Goal: Task Accomplishment & Management: Manage account settings

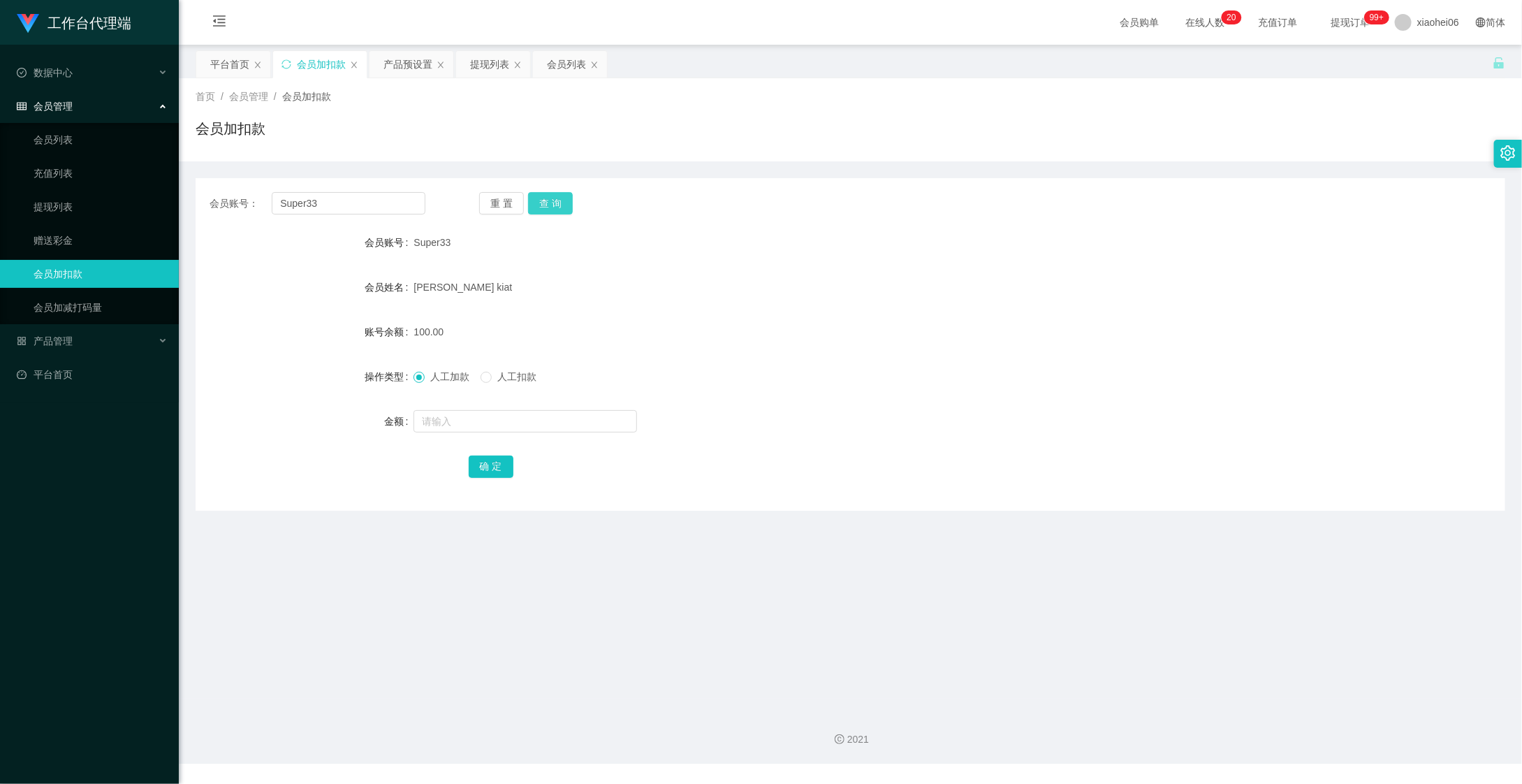
click at [555, 202] on button "查 询" at bounding box center [551, 203] width 45 height 22
click at [505, 78] on div "首页 / 会员管理 / 会员加扣款 / 会员加扣款" at bounding box center [850, 119] width 1343 height 84
click at [487, 67] on div "提现列表" at bounding box center [489, 64] width 39 height 27
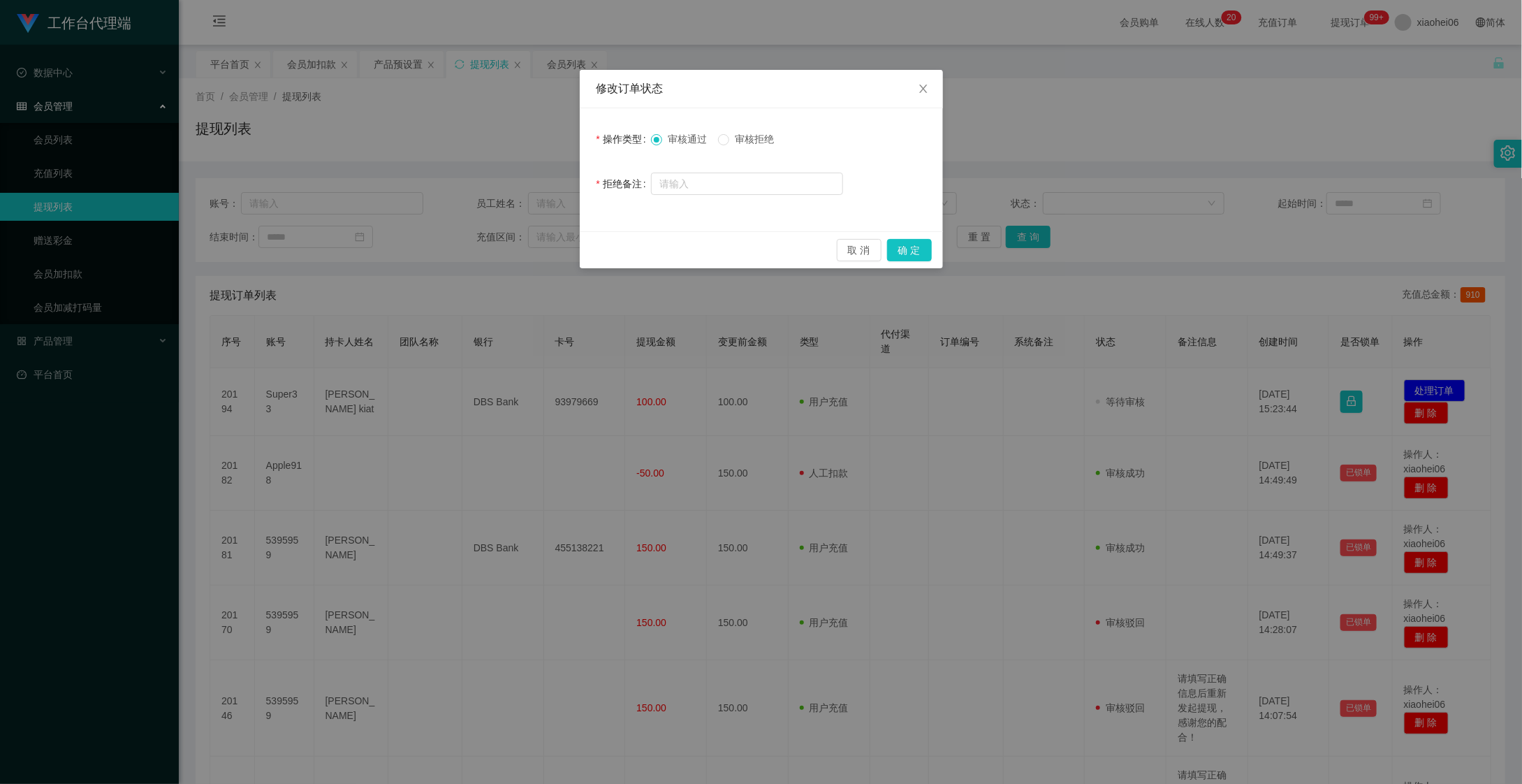
click at [758, 136] on span "审核拒绝" at bounding box center [754, 139] width 50 height 12
click at [869, 242] on button "取 消" at bounding box center [859, 250] width 45 height 22
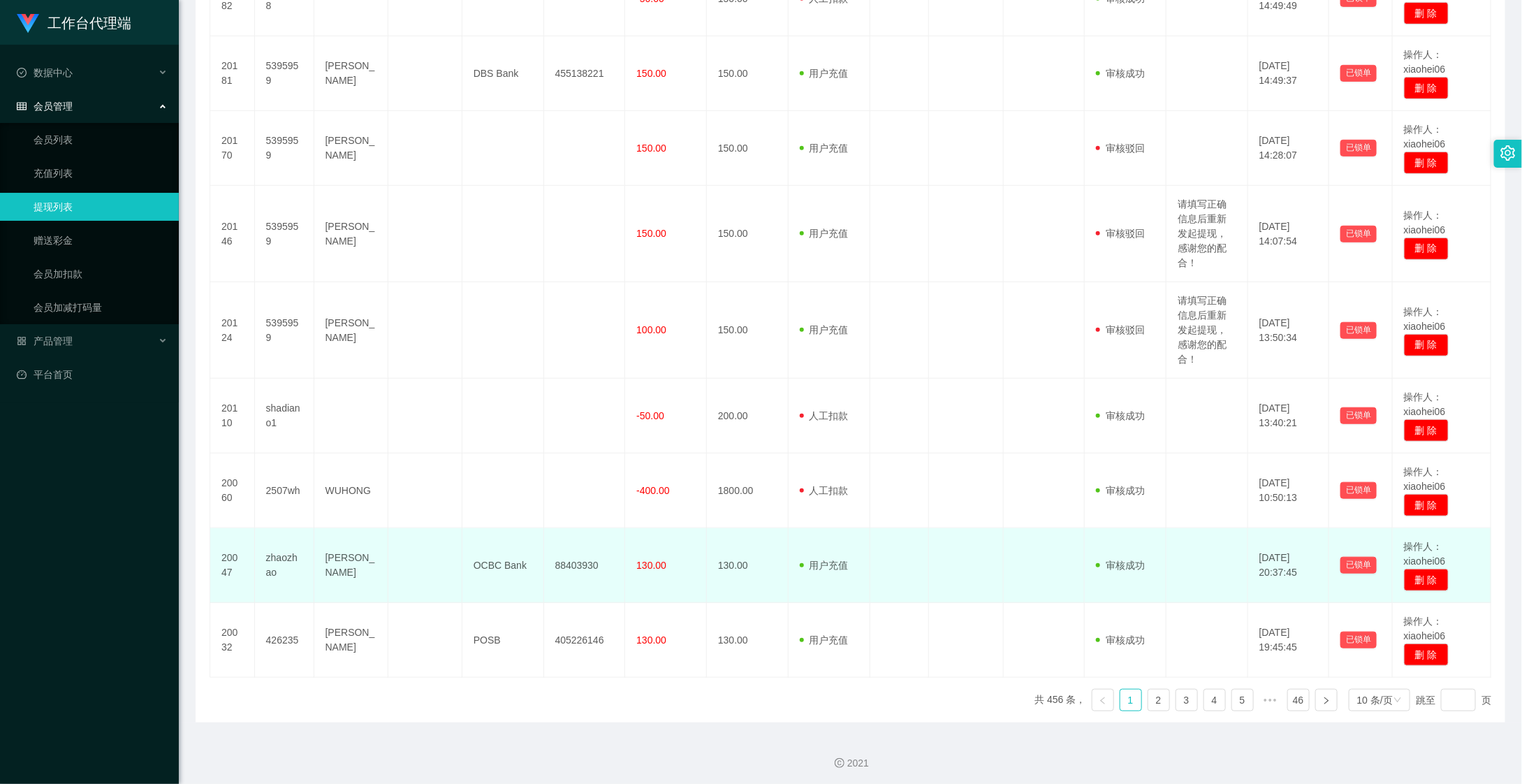
scroll to position [480, 0]
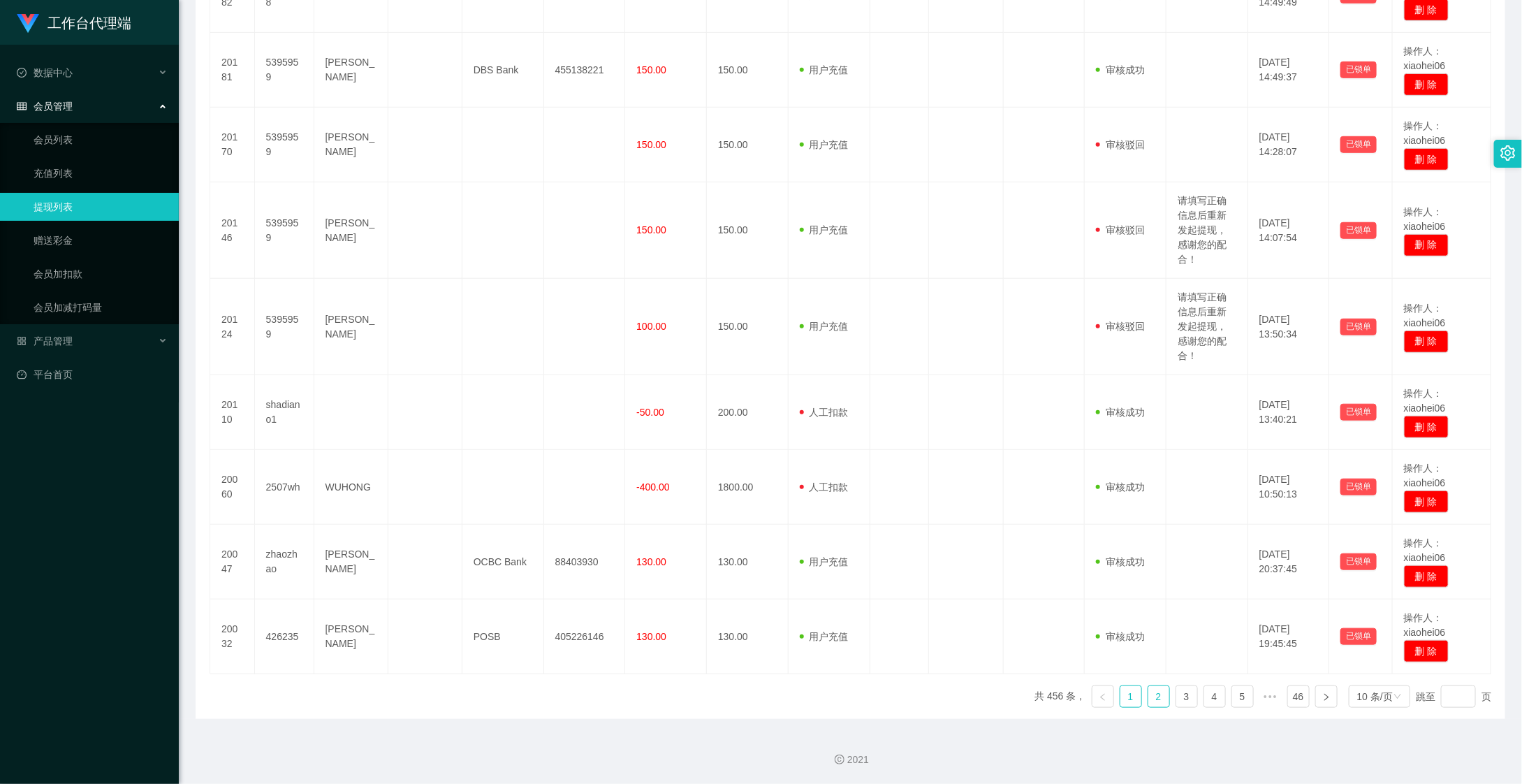
click at [1148, 698] on link "2" at bounding box center [1159, 697] width 21 height 21
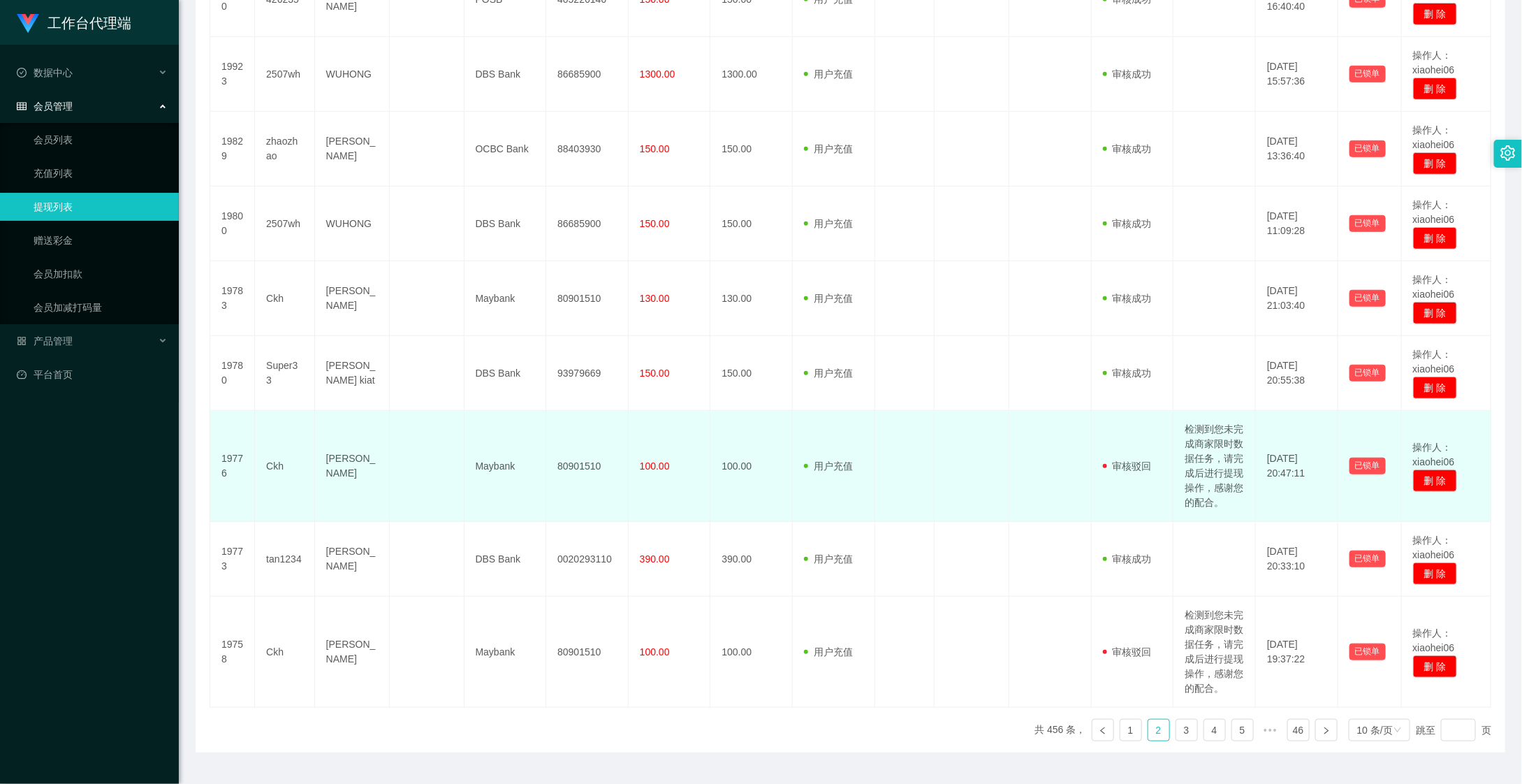
click at [1208, 493] on td "检测到您未完成商家限时数据任务，请完成后进行提现操作，感谢您的配合。" at bounding box center [1215, 466] width 83 height 111
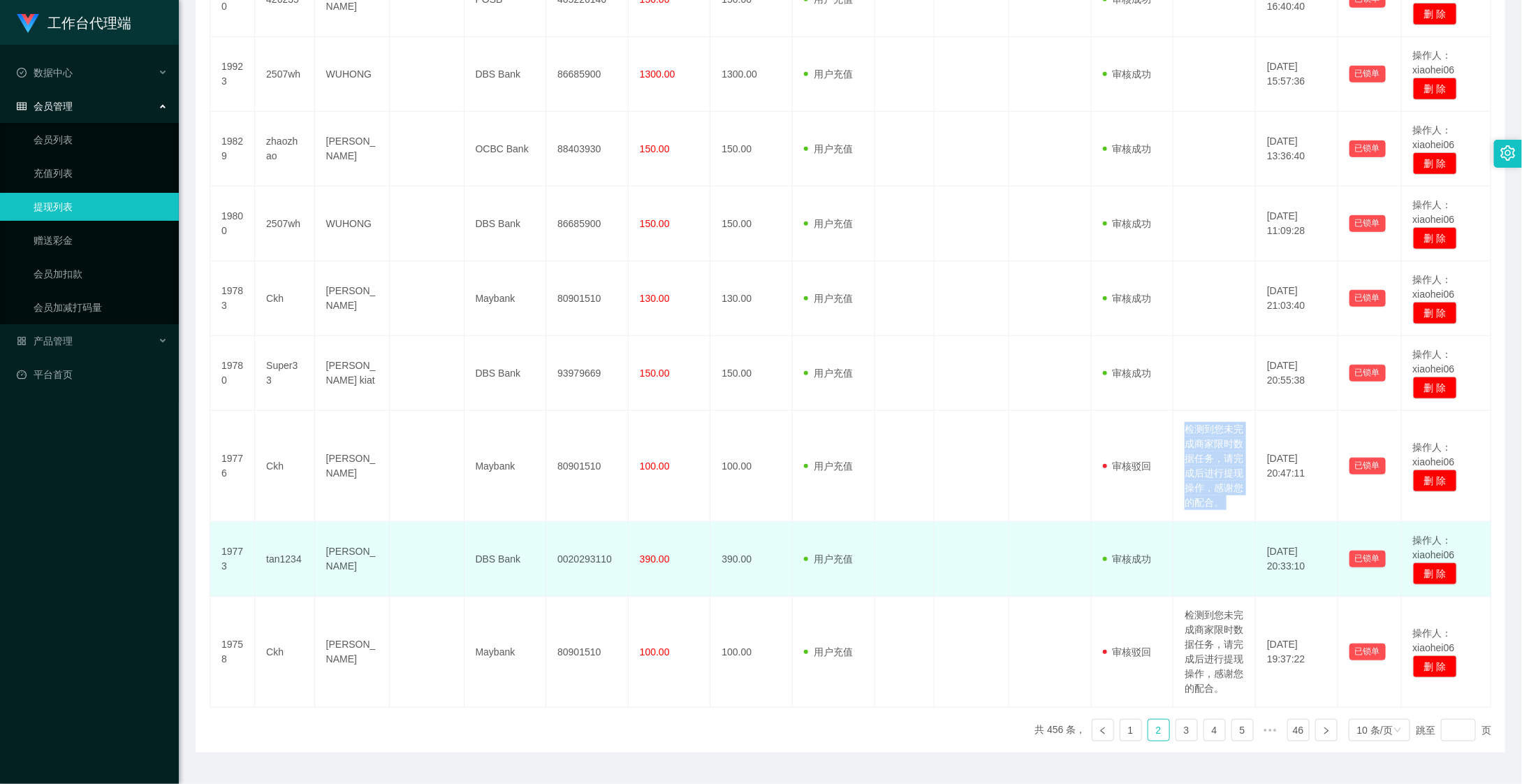
copy td "检测到您未完成商家限时数据任务，请完成后进行提现操作，感谢您的配合。"
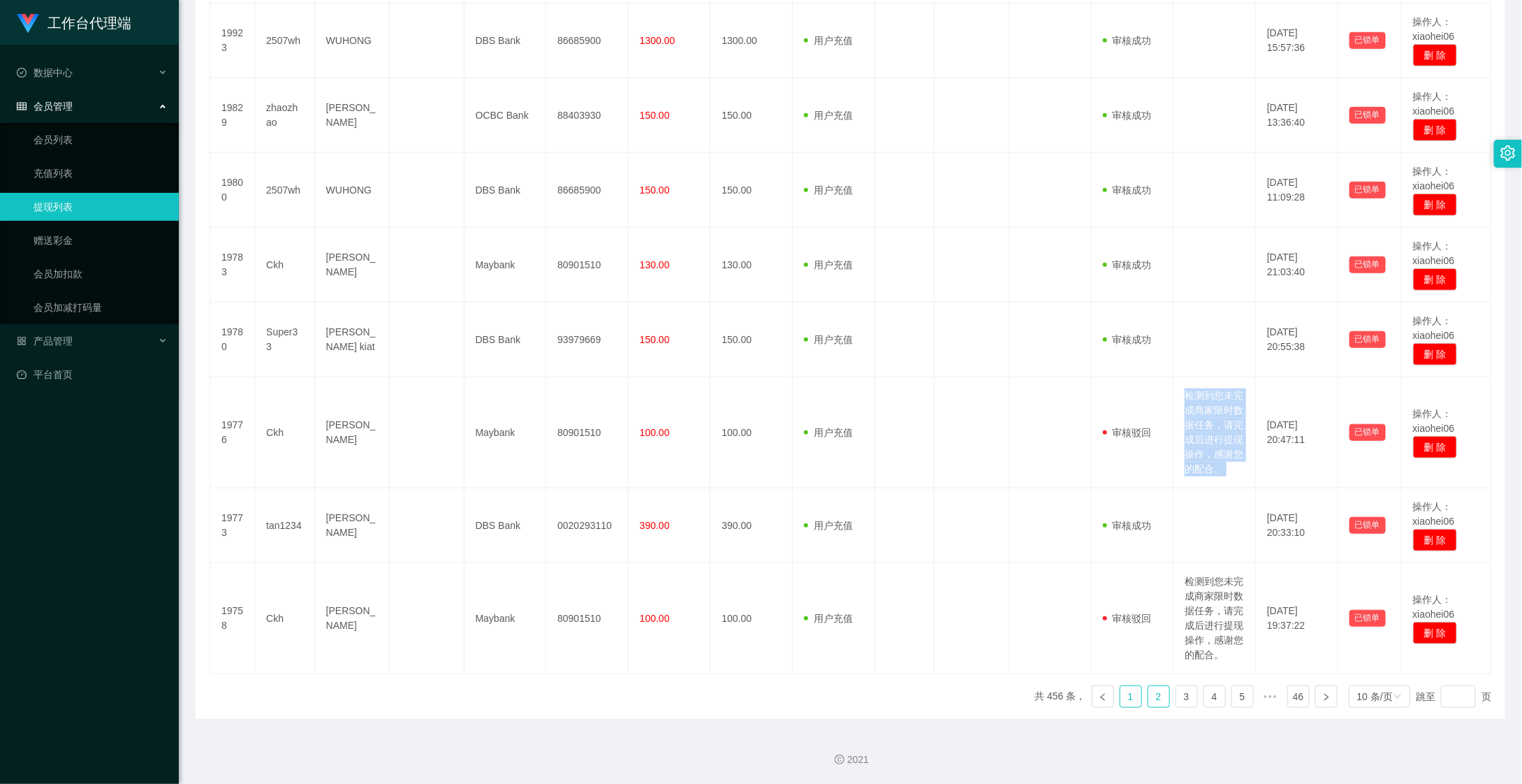
click at [1121, 704] on link "1" at bounding box center [1131, 697] width 21 height 21
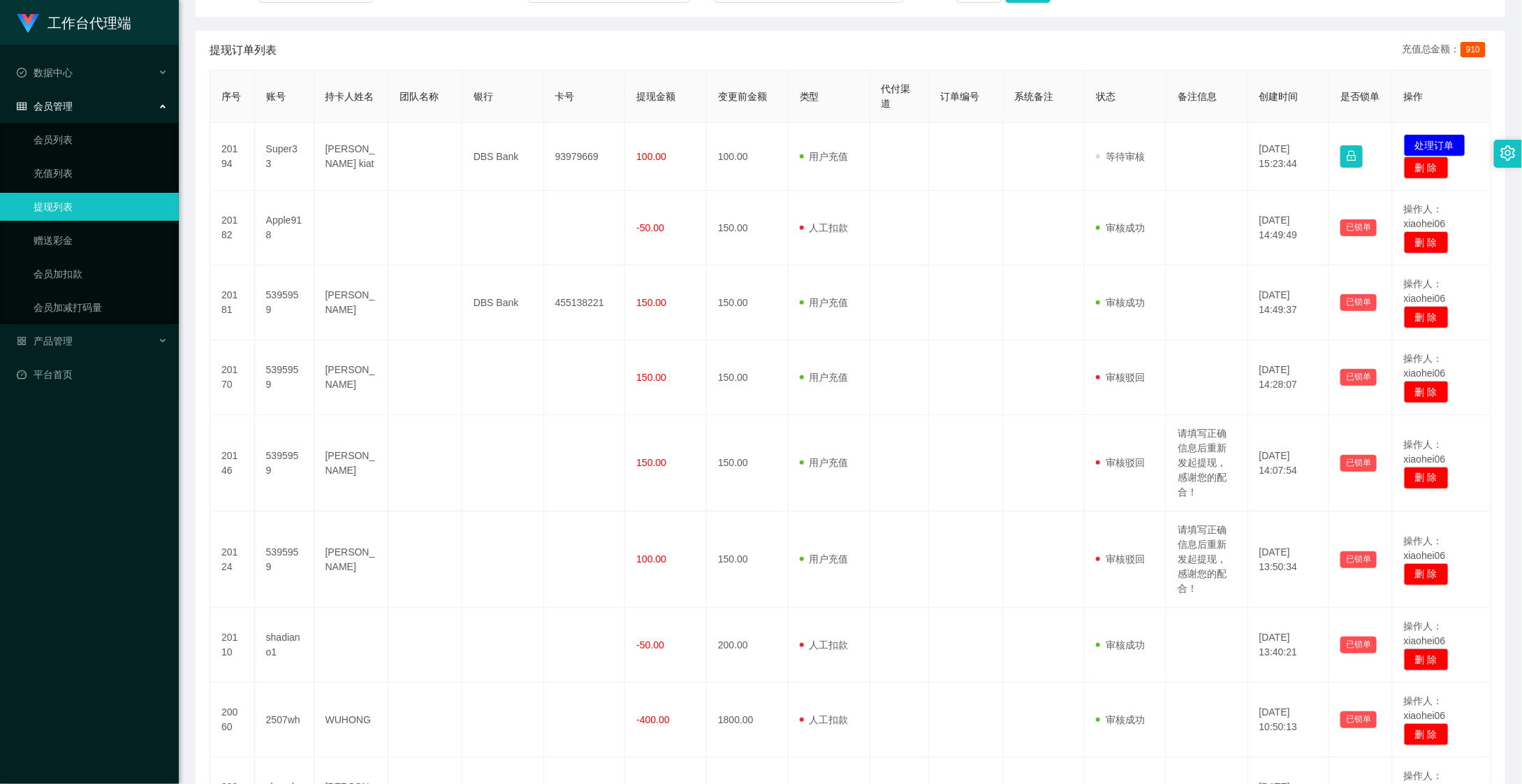
scroll to position [0, 0]
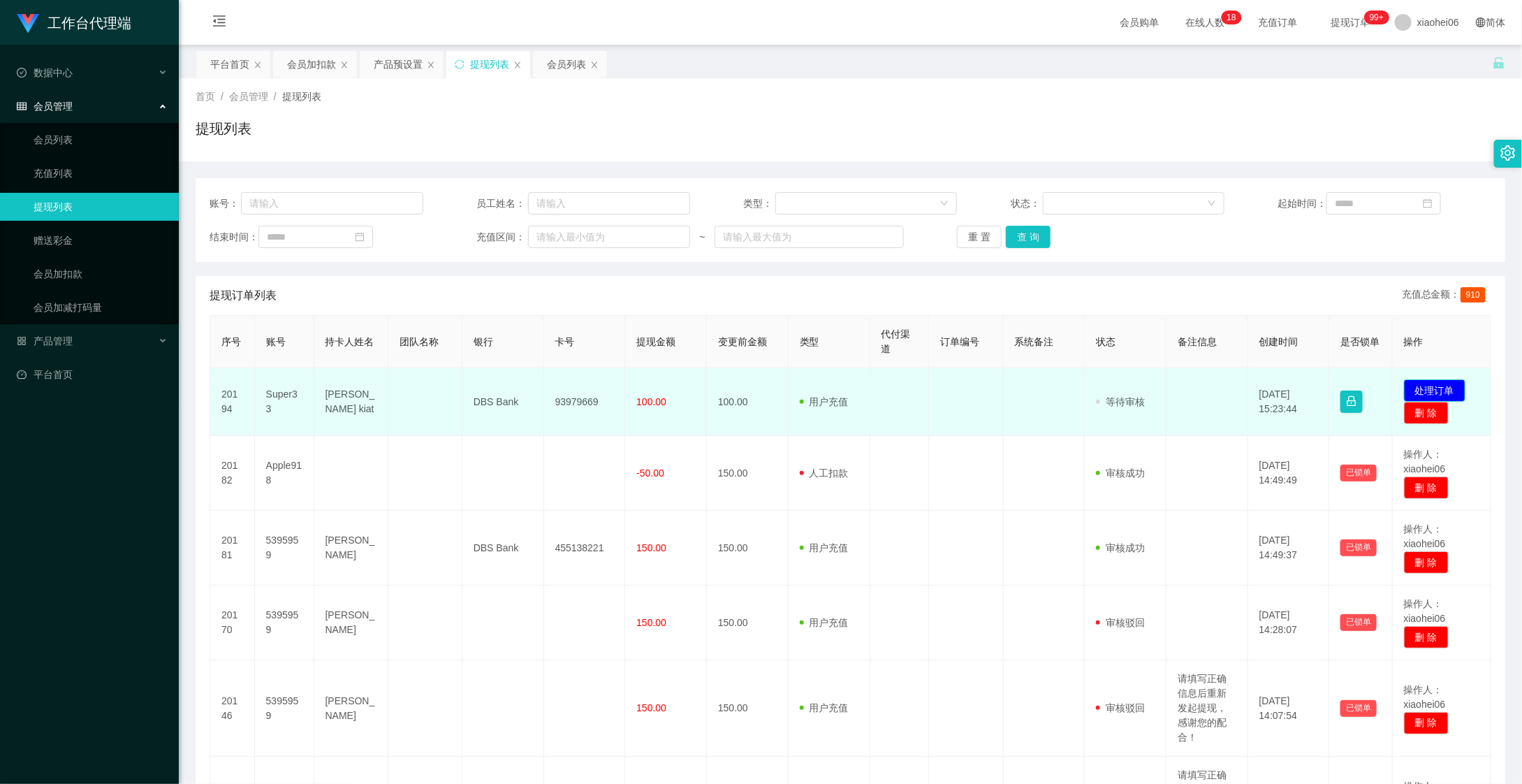
click at [1421, 385] on button "处理订单" at bounding box center [1435, 390] width 61 height 22
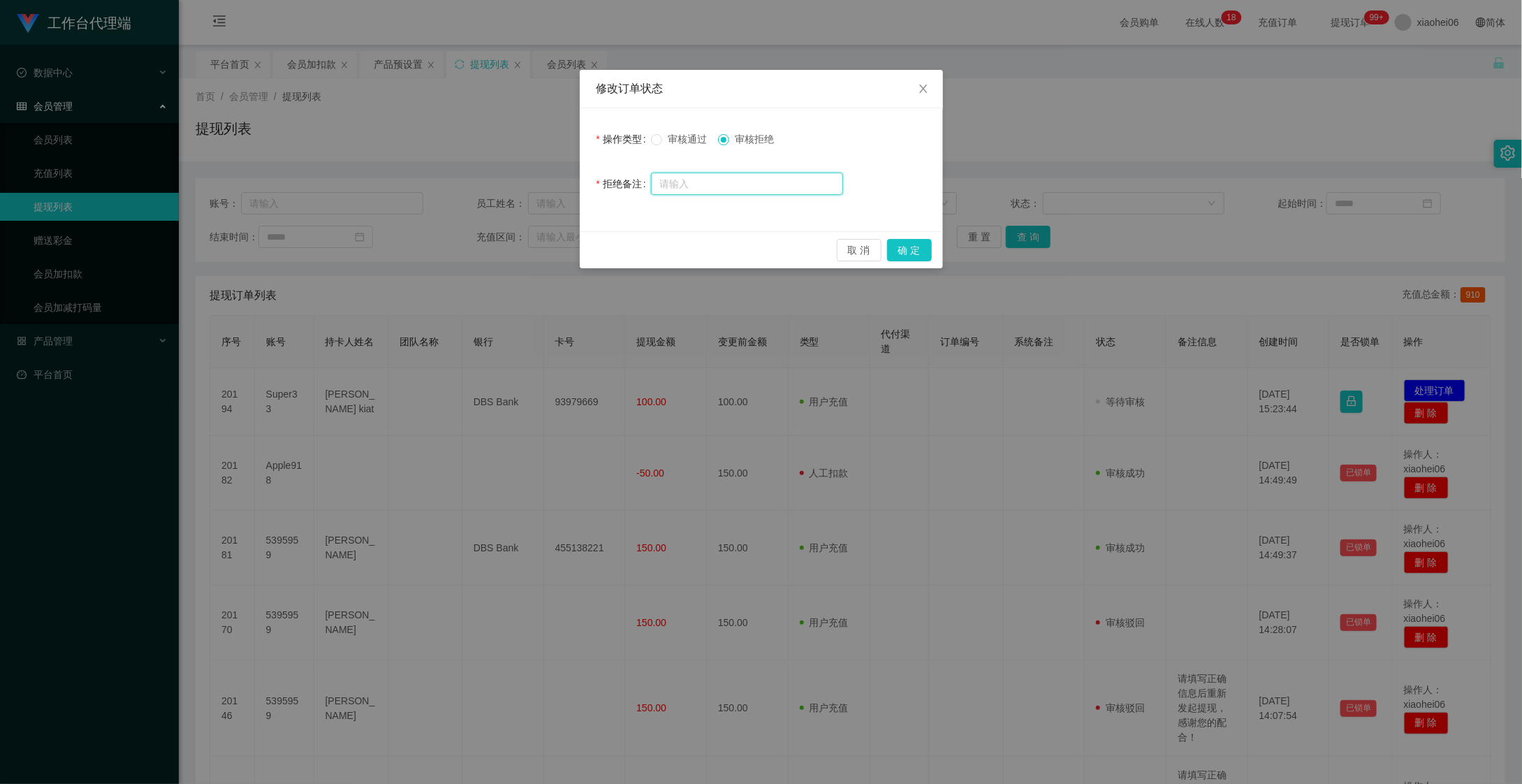
click at [730, 189] on input "text" at bounding box center [747, 184] width 192 height 22
paste input "检测到您未完成商家限时数据任务，请完成后进行提现操作，感谢您的配合。"
drag, startPoint x: 507, startPoint y: 184, endPoint x: 306, endPoint y: 189, distance: 201.1
click at [306, 189] on div "修改订单状态 操作类型 审核通过 审核拒绝 拒绝备注 检测到您未完成商家限时数据任务，请完成后进行提现操作，感谢您的配合。 取 消 确 定" at bounding box center [761, 392] width 1522 height 784
click at [756, 173] on input "检测到您未完成商家限时数据任务，请完成后进行提现操作，感谢您的配合。" at bounding box center [747, 184] width 192 height 22
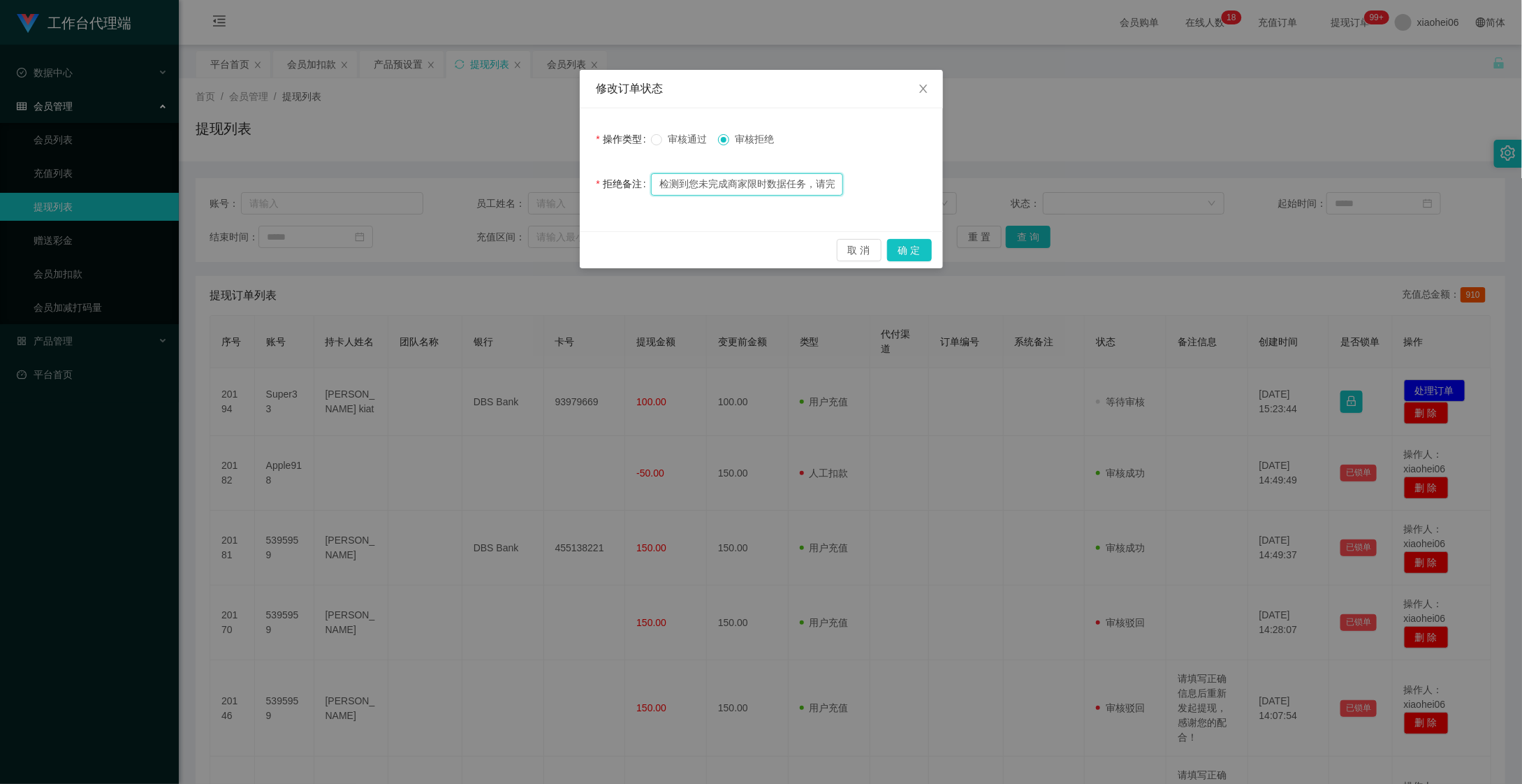
drag, startPoint x: 721, startPoint y: 184, endPoint x: 752, endPoint y: 181, distance: 31.1
click at [752, 181] on input "检测到您未完成商家限时数据任务，请完成后进行提现操作，感谢您的配合。" at bounding box center [747, 184] width 192 height 22
drag, startPoint x: 752, startPoint y: 181, endPoint x: 729, endPoint y: 183, distance: 23.1
click at [752, 181] on input "检测到您未完成商家限时数据任务，请完成后进行提现操作，感谢您的配合。" at bounding box center [747, 184] width 192 height 22
drag, startPoint x: 727, startPoint y: 183, endPoint x: 735, endPoint y: 183, distance: 8.0
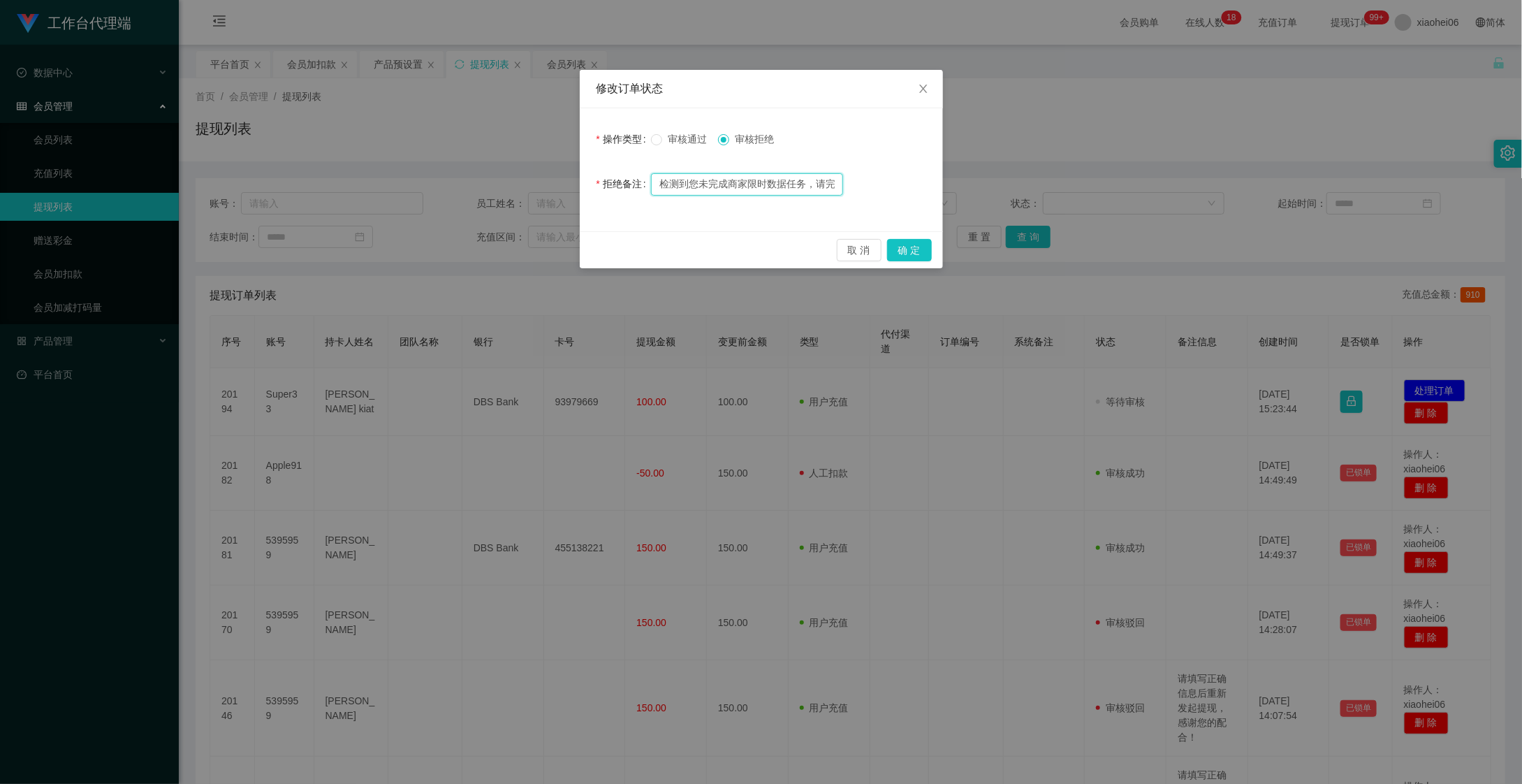
click at [735, 183] on input "检测到您未完成商家限时数据任务，请完成后进行提现操作，感谢您的配合。" at bounding box center [747, 184] width 192 height 22
click at [742, 183] on input "检测到您未完成商家限时数据任务，请完成后进行提现操作，感谢您的配合。" at bounding box center [747, 184] width 192 height 22
drag, startPoint x: 732, startPoint y: 181, endPoint x: 804, endPoint y: 181, distance: 72.0
click at [804, 181] on input "检测到您未完成商家限时数据任务，请完成后进行提现操作，感谢您的配合。" at bounding box center [747, 184] width 192 height 22
type input "检测到您未完成商家限时数据任务，请完成后进行提现操作，感谢您的配合。"
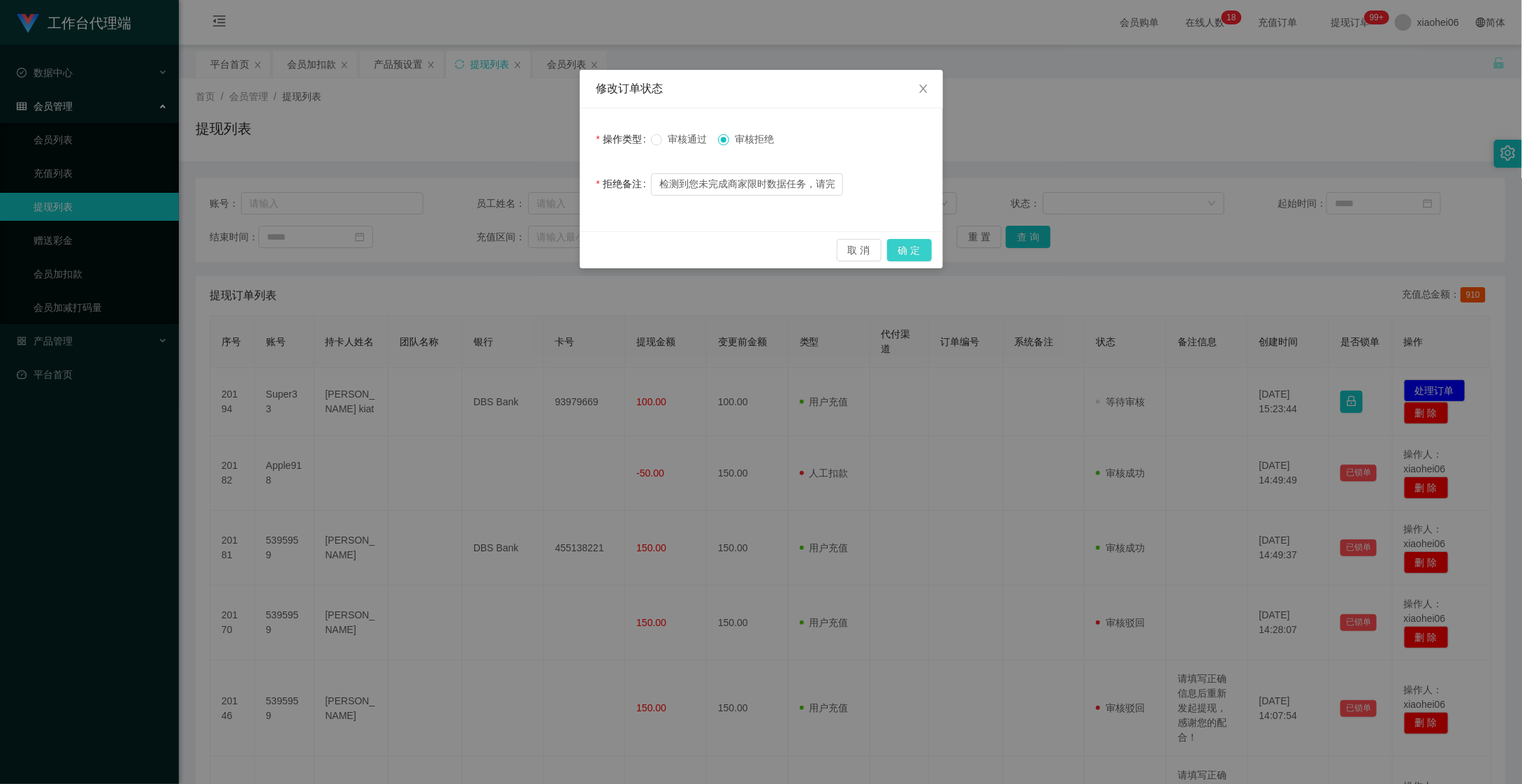
click at [896, 248] on button "确 定" at bounding box center [909, 250] width 45 height 22
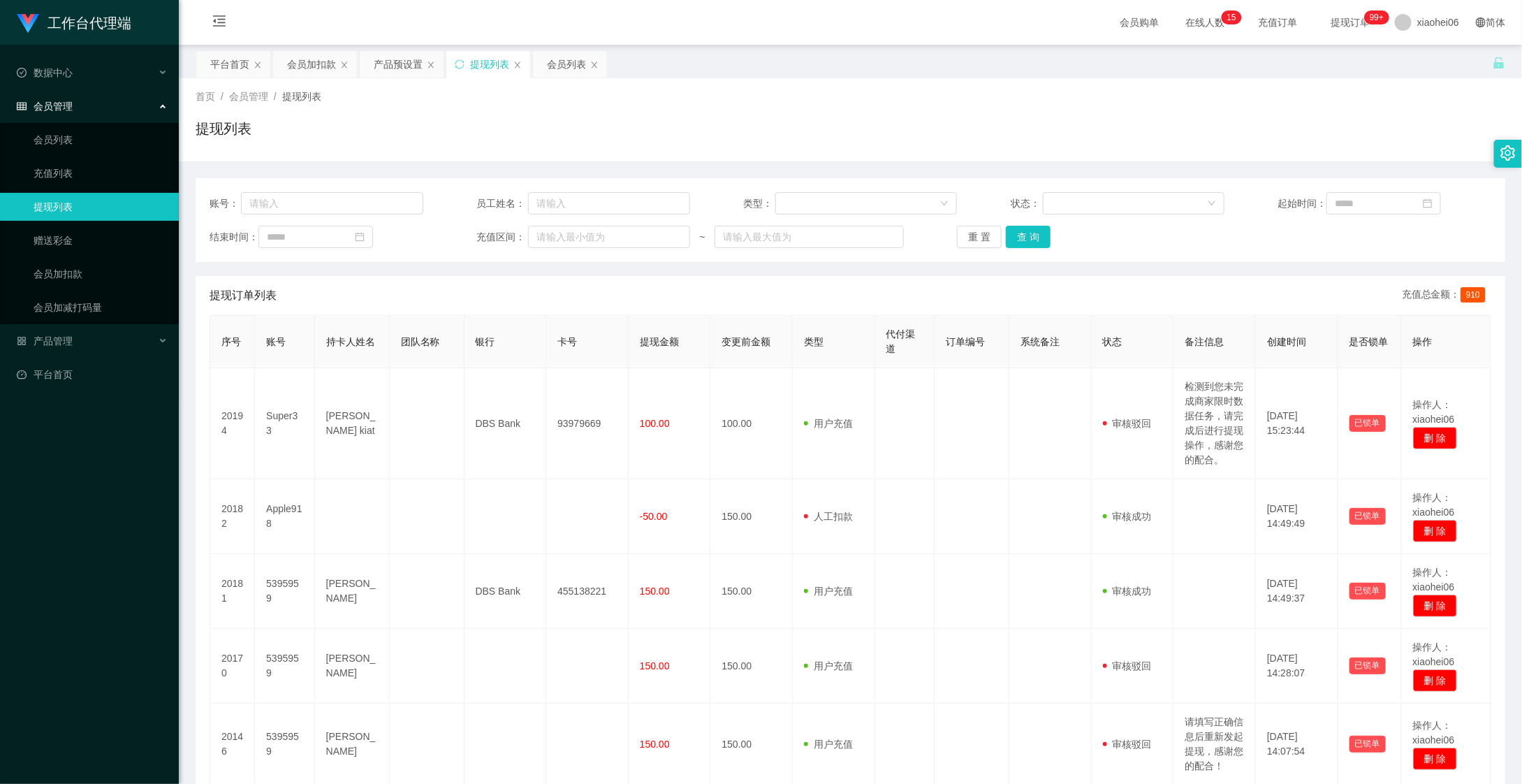
drag, startPoint x: 316, startPoint y: 76, endPoint x: 324, endPoint y: 86, distance: 12.8
click at [315, 76] on div "会员加扣款" at bounding box center [311, 64] width 49 height 27
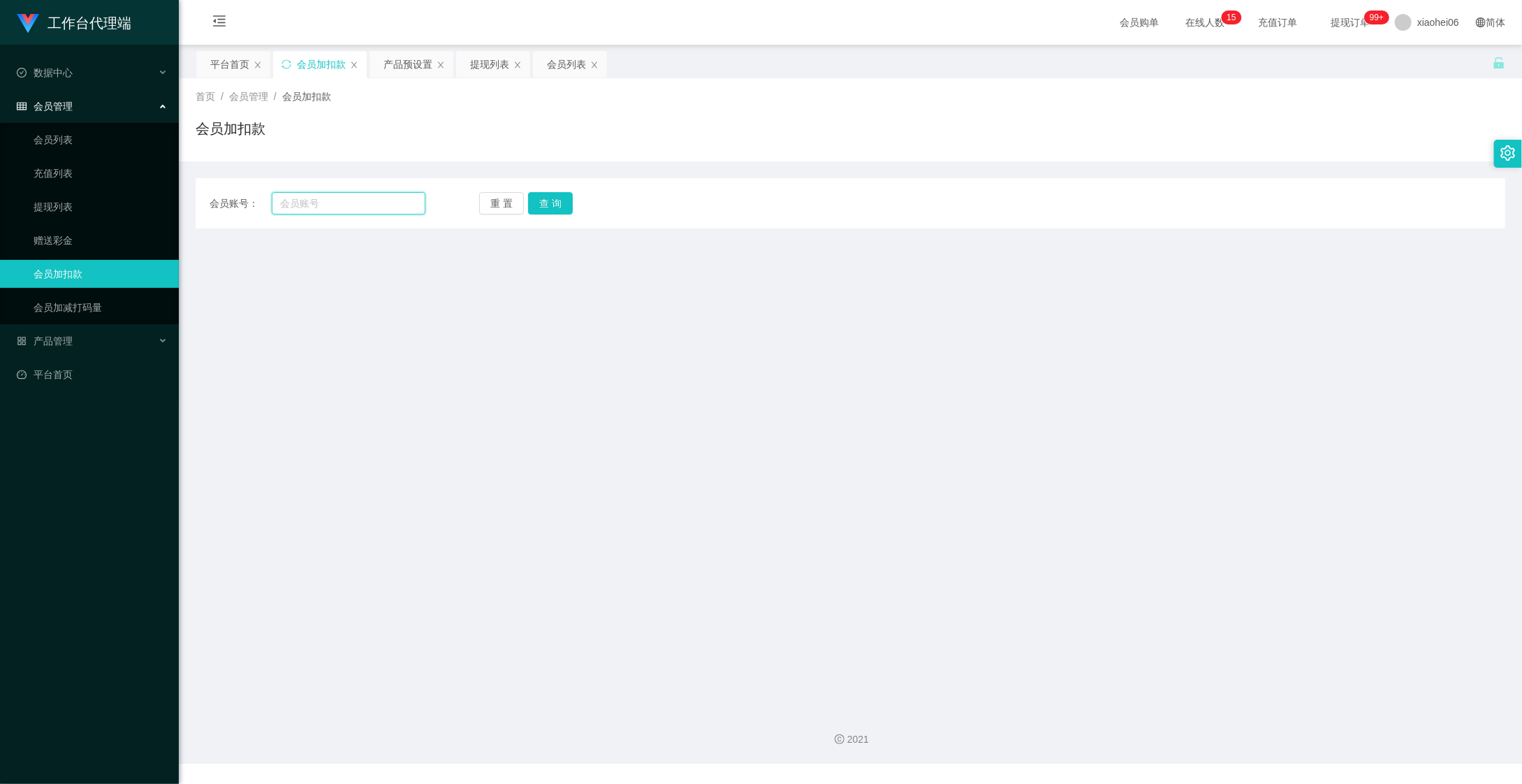
click at [359, 210] on input "text" at bounding box center [349, 203] width 154 height 22
paste input "Super33"
click at [553, 208] on button "查 询" at bounding box center [551, 203] width 45 height 22
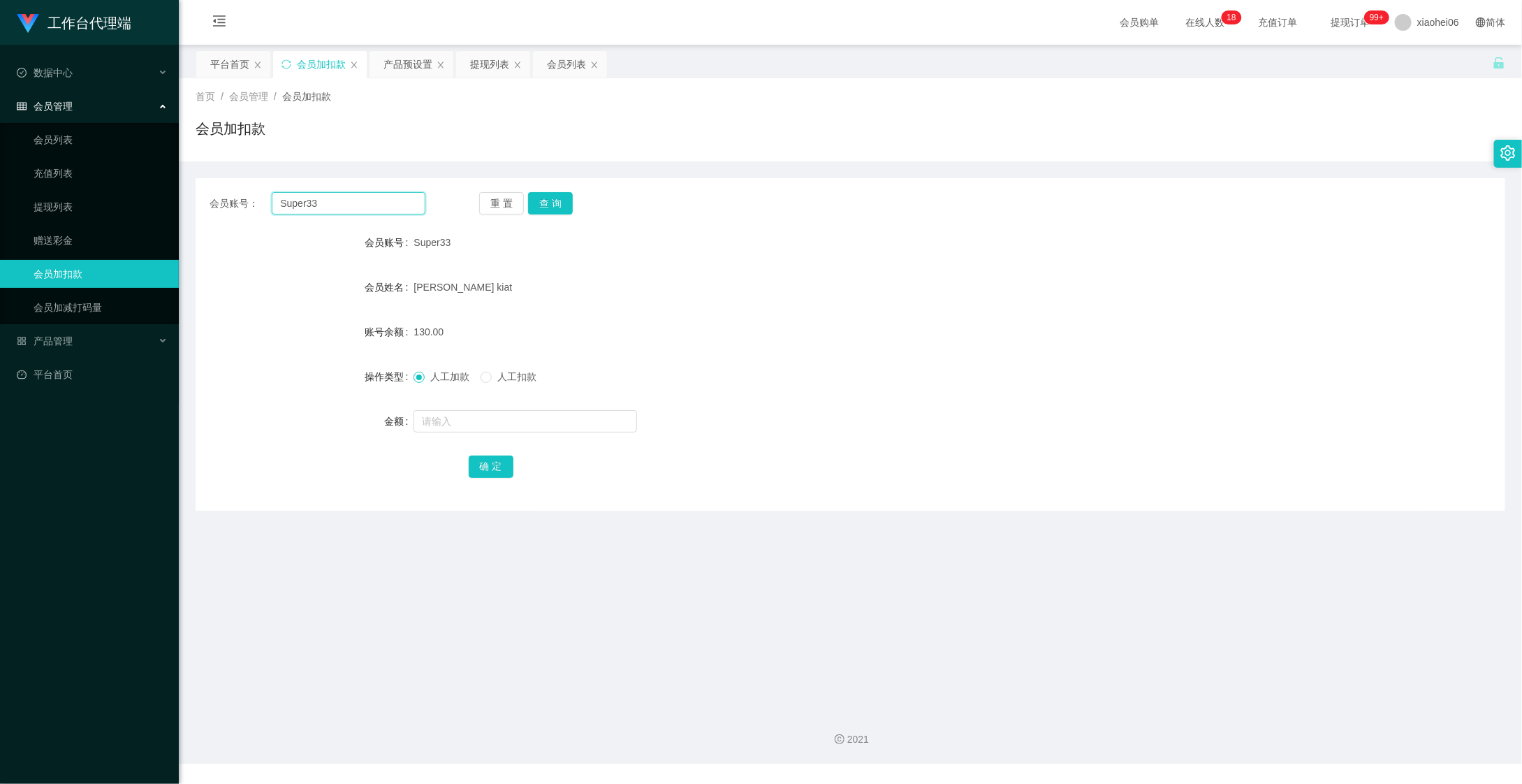
drag, startPoint x: 355, startPoint y: 201, endPoint x: 201, endPoint y: 198, distance: 154.0
click at [109, 184] on section "工作台代理端 数据中心 会员管理 会员列表 充值列表 提现列表 赠送彩金 会员加扣款 会员加减打码量 产品管理 平台首页 保存配置 重置配置 整体风格设置 主…" at bounding box center [761, 381] width 1522 height 764
paste input "426235"
type input "426235"
click at [562, 216] on div "会员账号： 426235 重 置 查 询 会员账号 Super33 会员姓名 Simon moh boon kiat 账号余额 130.00 操作类型 人工加…" at bounding box center [850, 344] width 1310 height 332
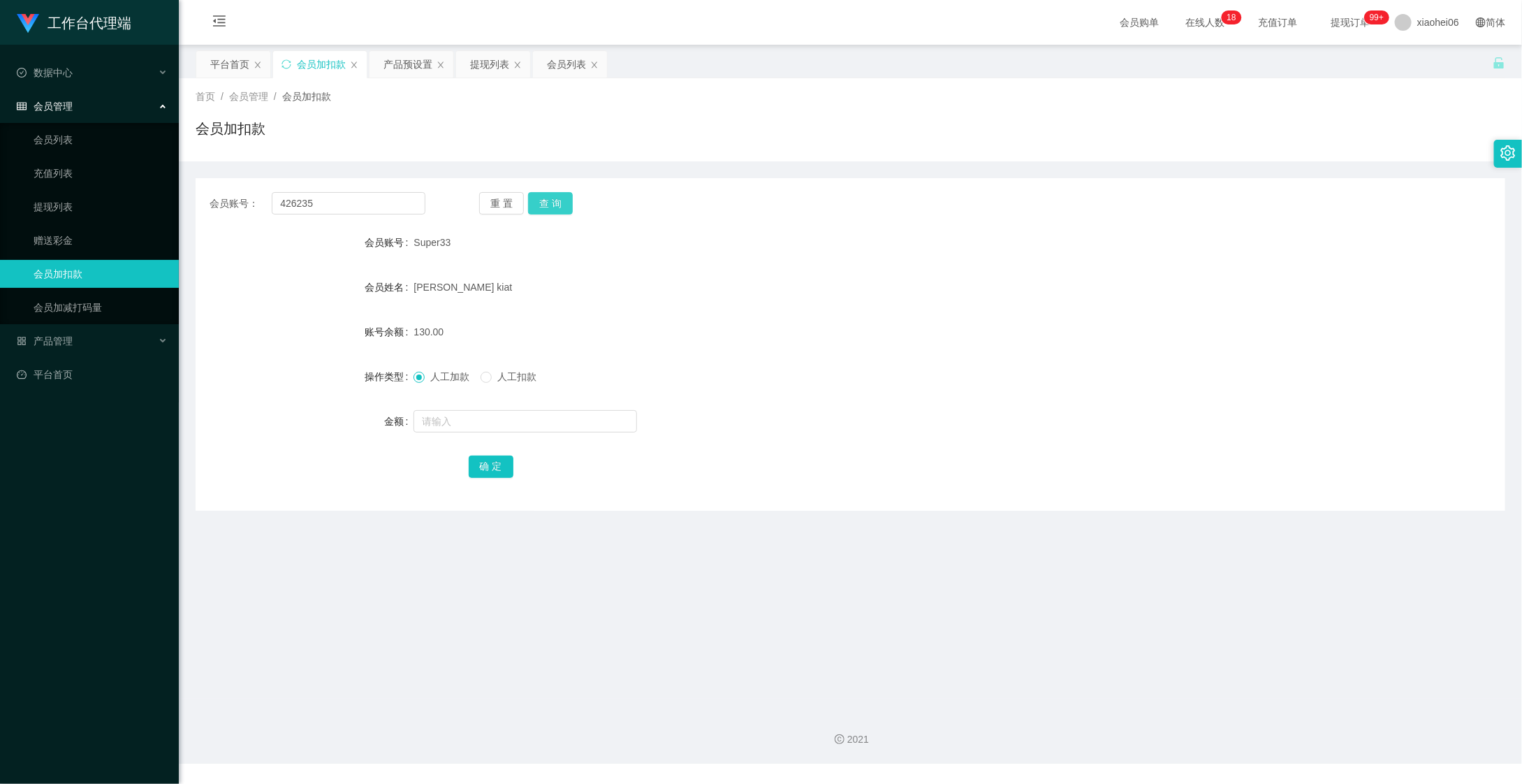
click at [557, 206] on button "查 询" at bounding box center [551, 203] width 45 height 22
click at [557, 208] on button "查 询" at bounding box center [551, 203] width 45 height 22
click at [69, 176] on link "充值列表" at bounding box center [101, 173] width 135 height 28
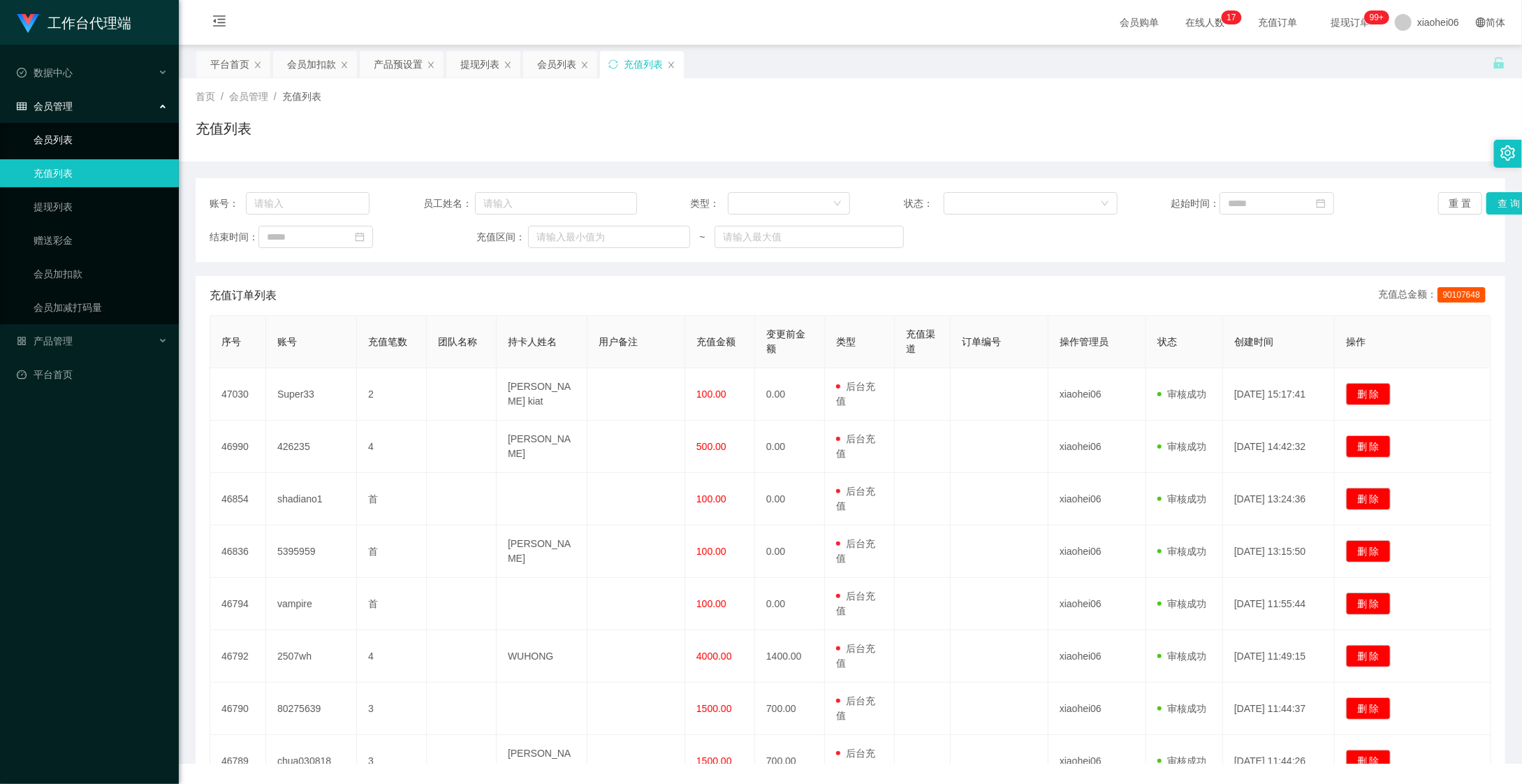
click at [83, 136] on link "会员列表" at bounding box center [101, 139] width 135 height 28
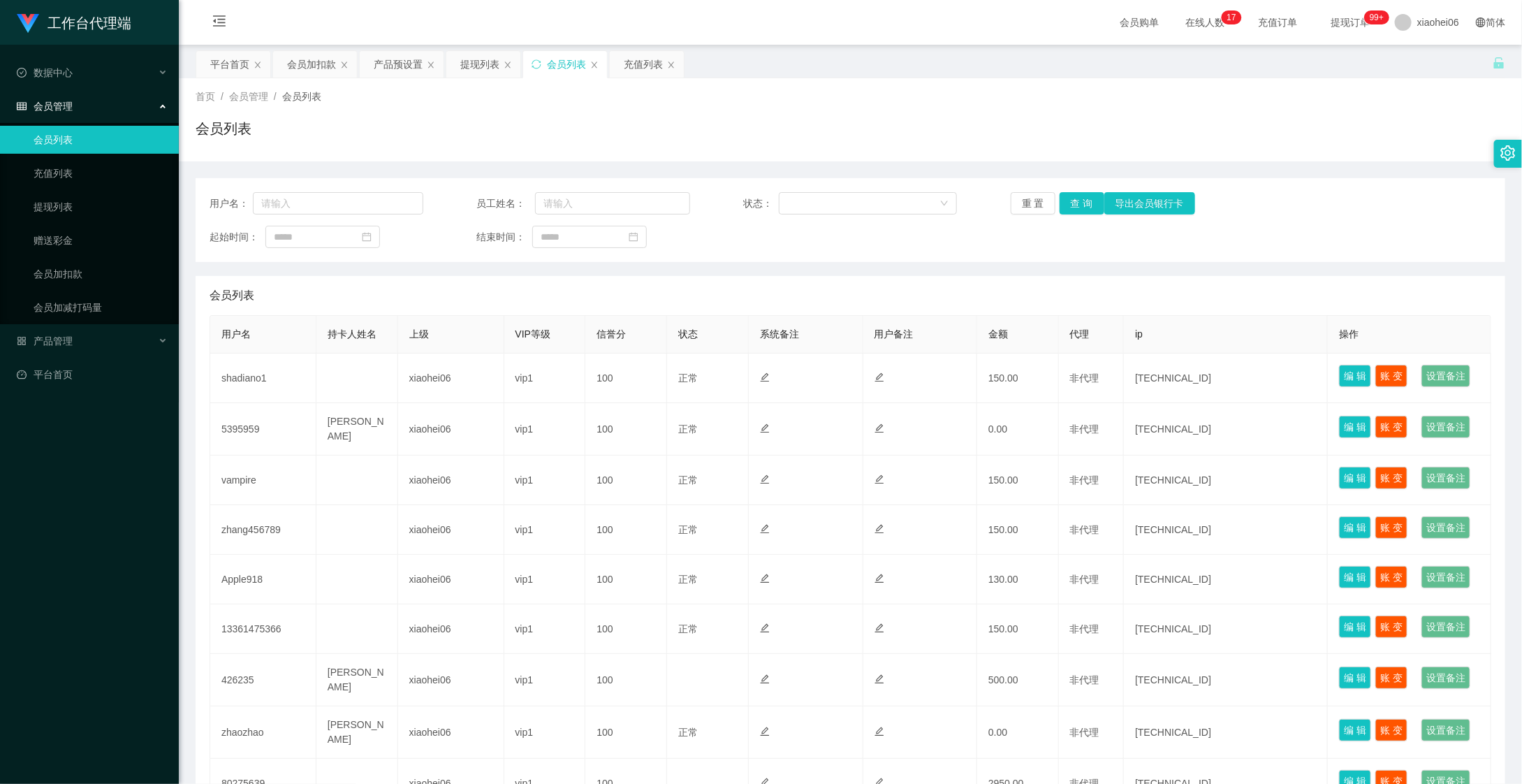
click at [331, 190] on div "用户名： 员工姓名： 状态： 重 置 查 询 导出会员银行卡 起始时间： 结束时间：" at bounding box center [850, 219] width 1310 height 84
click at [348, 210] on input "text" at bounding box center [337, 203] width 170 height 22
paste input "426235"
type input "426235"
click at [1078, 208] on button "查 询" at bounding box center [1082, 203] width 45 height 22
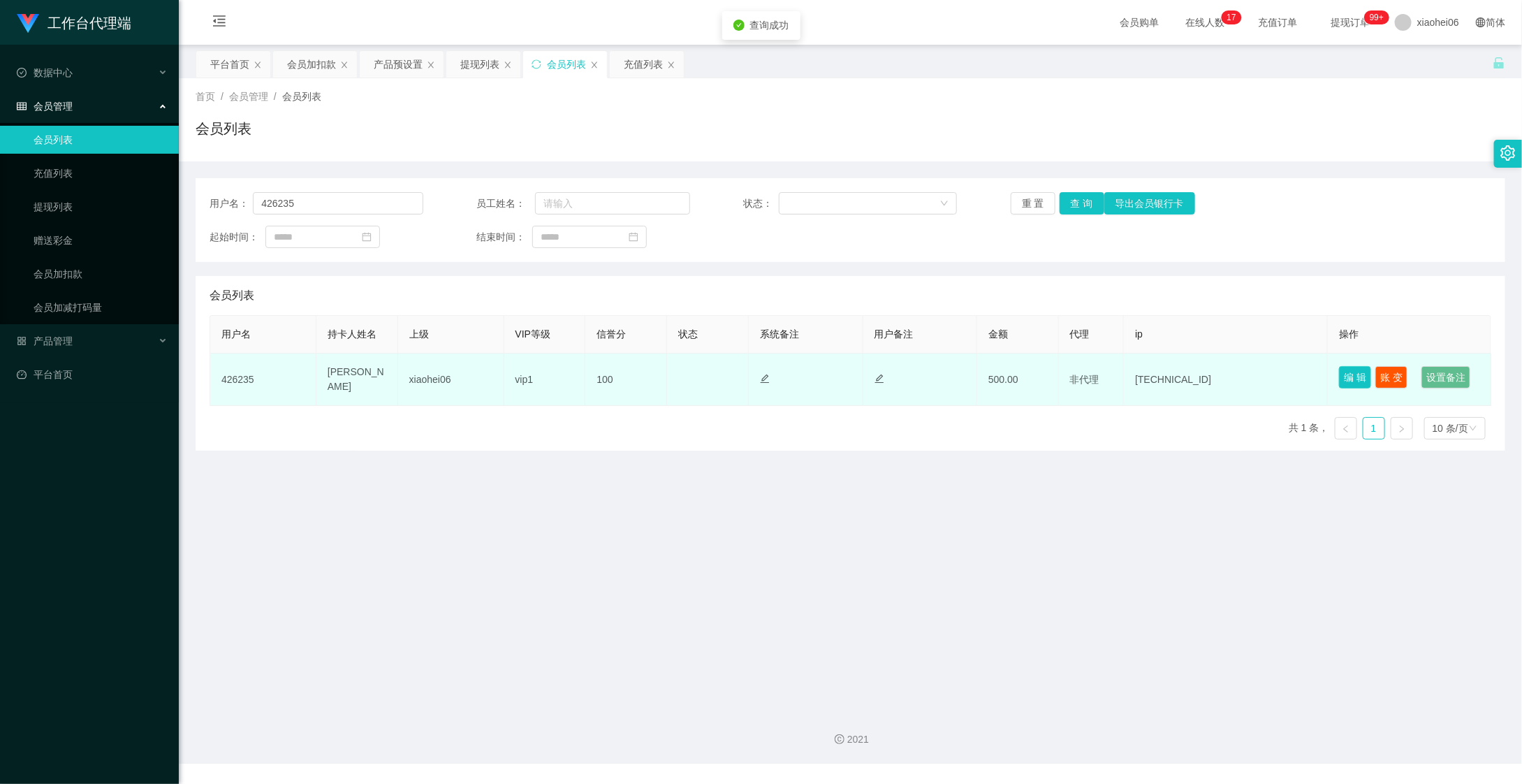
click at [1339, 375] on button "编 辑" at bounding box center [1355, 377] width 32 height 22
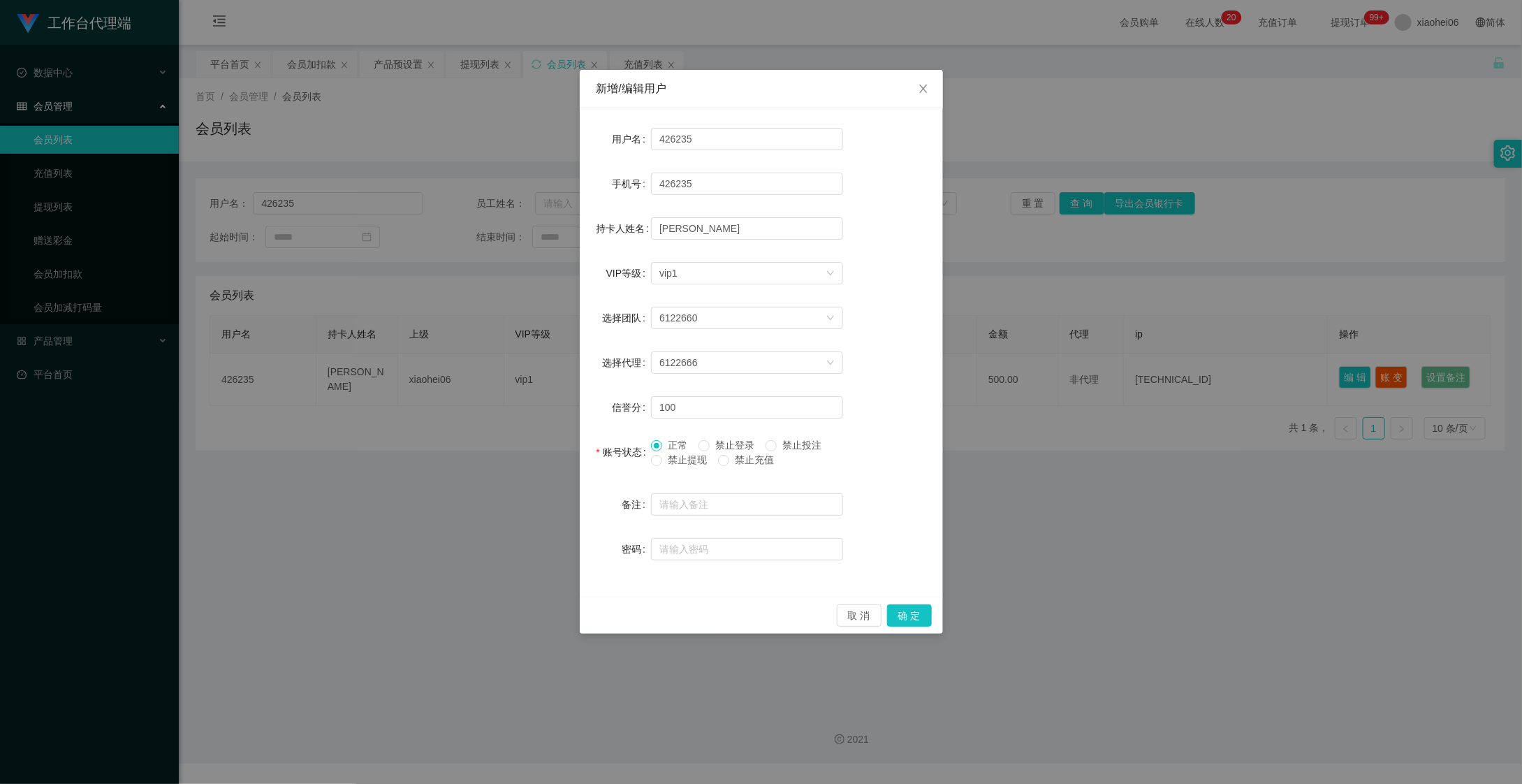
click at [994, 285] on div "新增/编辑用户 用户名 426235 手机号 426235 持卡人姓名 PAN SHUFANG VIP等级 选择VIP等级 vip1 选择团队 6122660…" at bounding box center [761, 392] width 1522 height 784
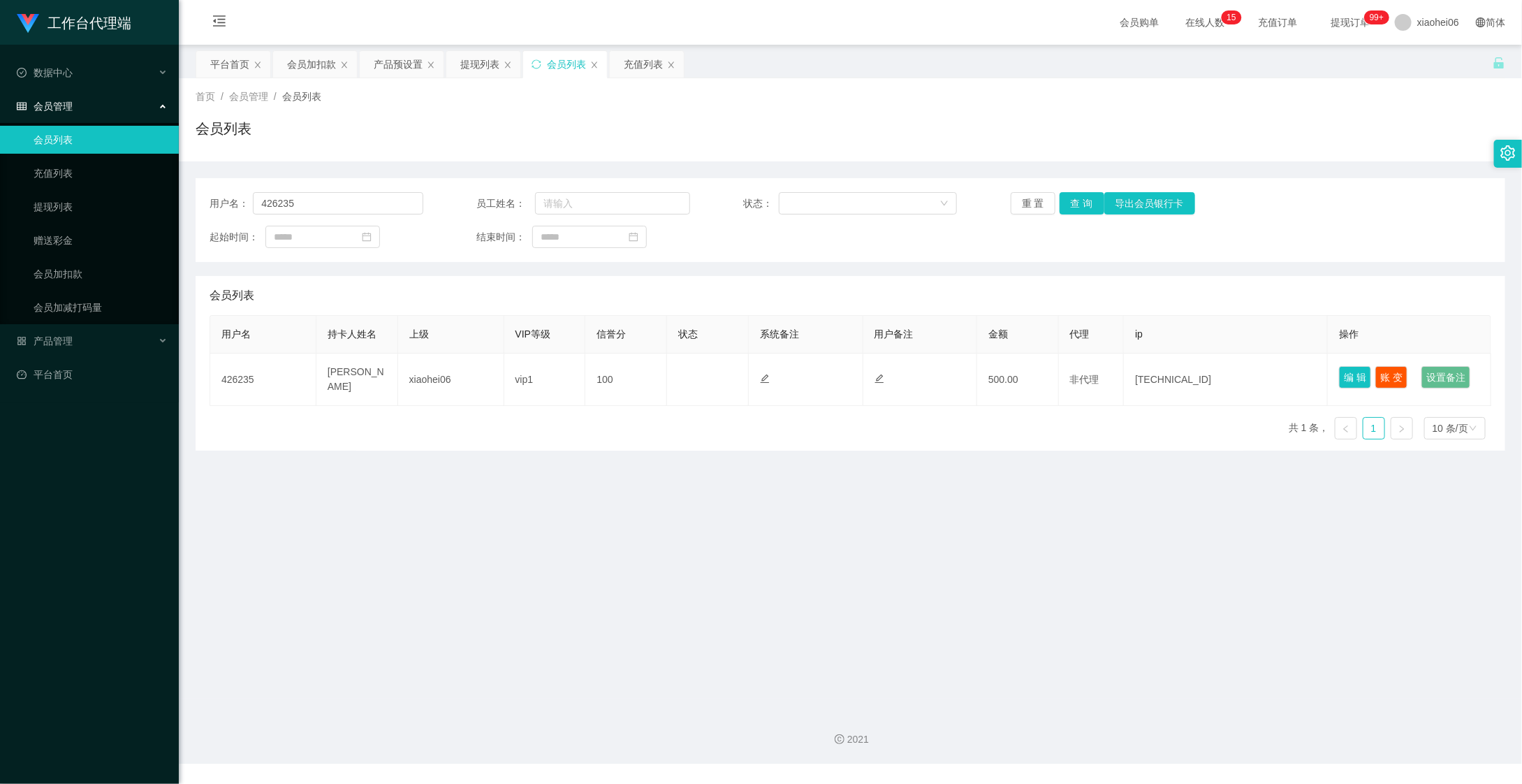
drag, startPoint x: 905, startPoint y: 593, endPoint x: 812, endPoint y: 546, distance: 104.2
click at [904, 593] on main "关闭左侧 关闭右侧 关闭其它 刷新页面 平台首页 会员加扣款 产品预设置 提现列表 会员列表 充值列表 首页 / 会员管理 / 会员列表 / 会员列表 用户名…" at bounding box center [850, 372] width 1343 height 653
click at [469, 71] on div "提现列表" at bounding box center [479, 64] width 39 height 27
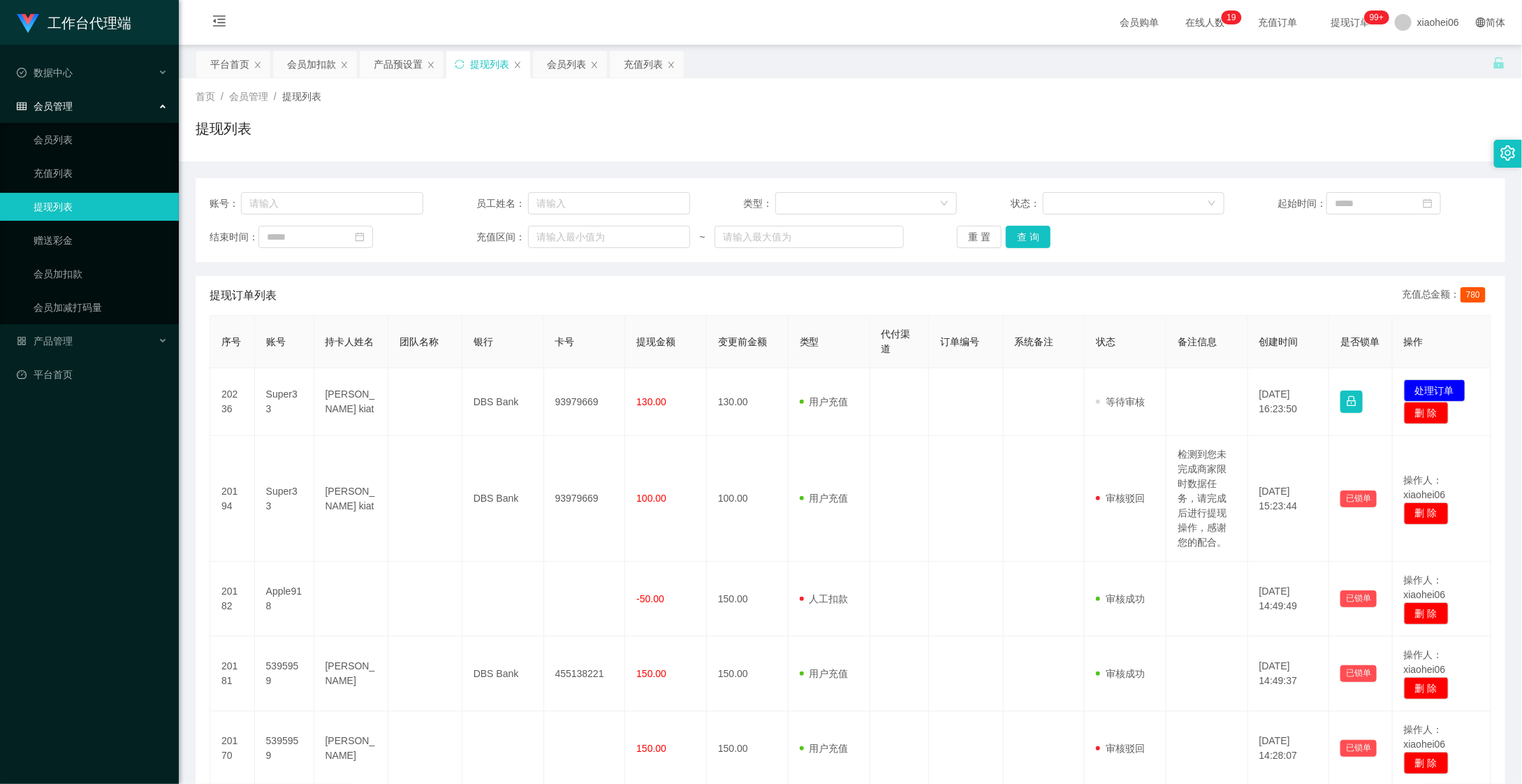
click at [1015, 72] on div "平台首页 会员加扣款 产品预设置 提现列表 会员列表 充值列表" at bounding box center [845, 74] width 1297 height 48
